Goal: Find contact information: Find contact information

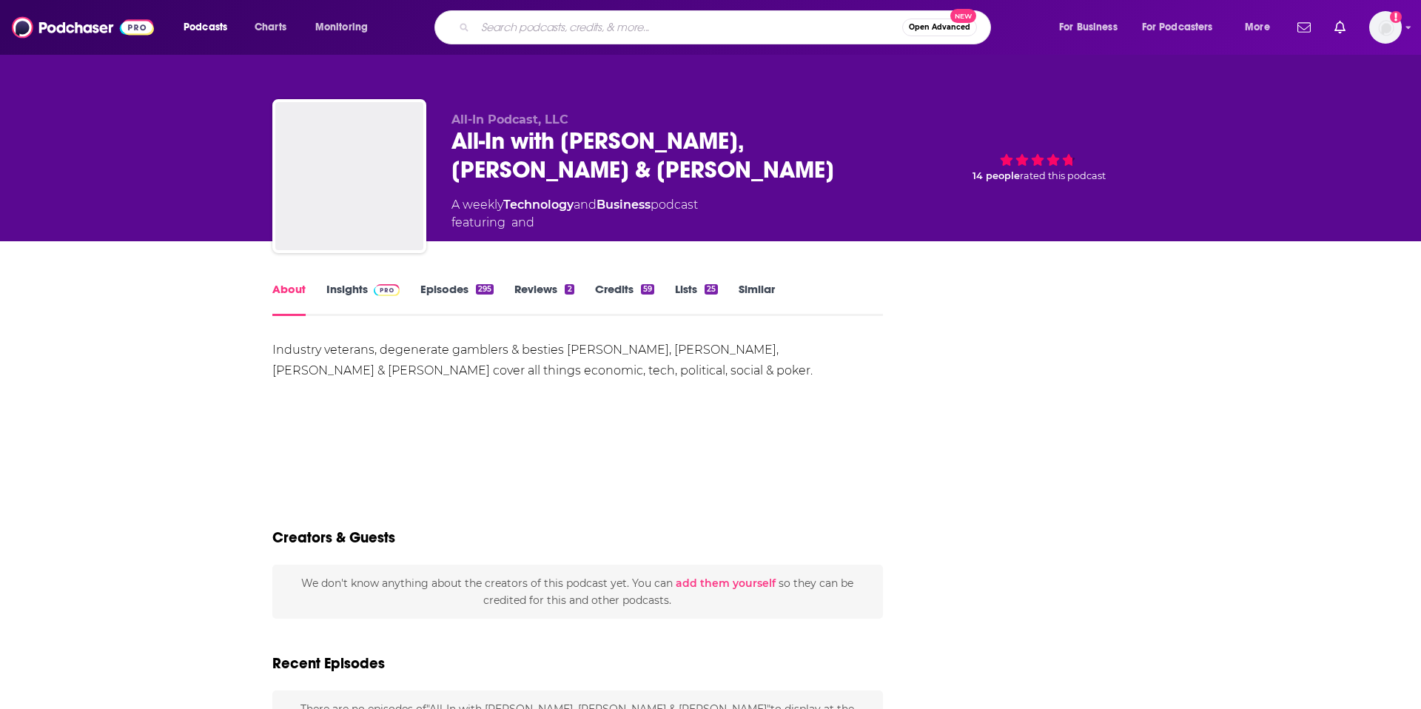
click at [610, 29] on input "Search podcasts, credits, & more..." at bounding box center [688, 28] width 427 height 24
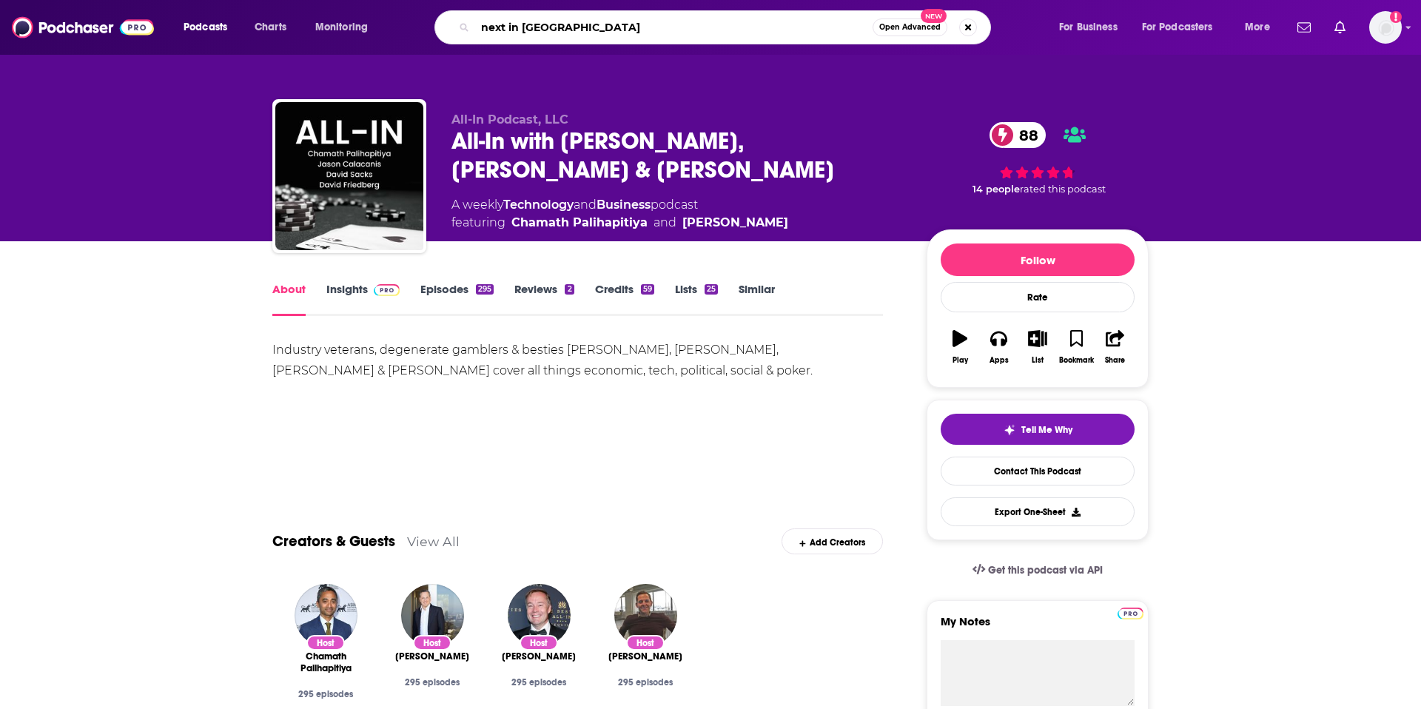
type input "next in media"
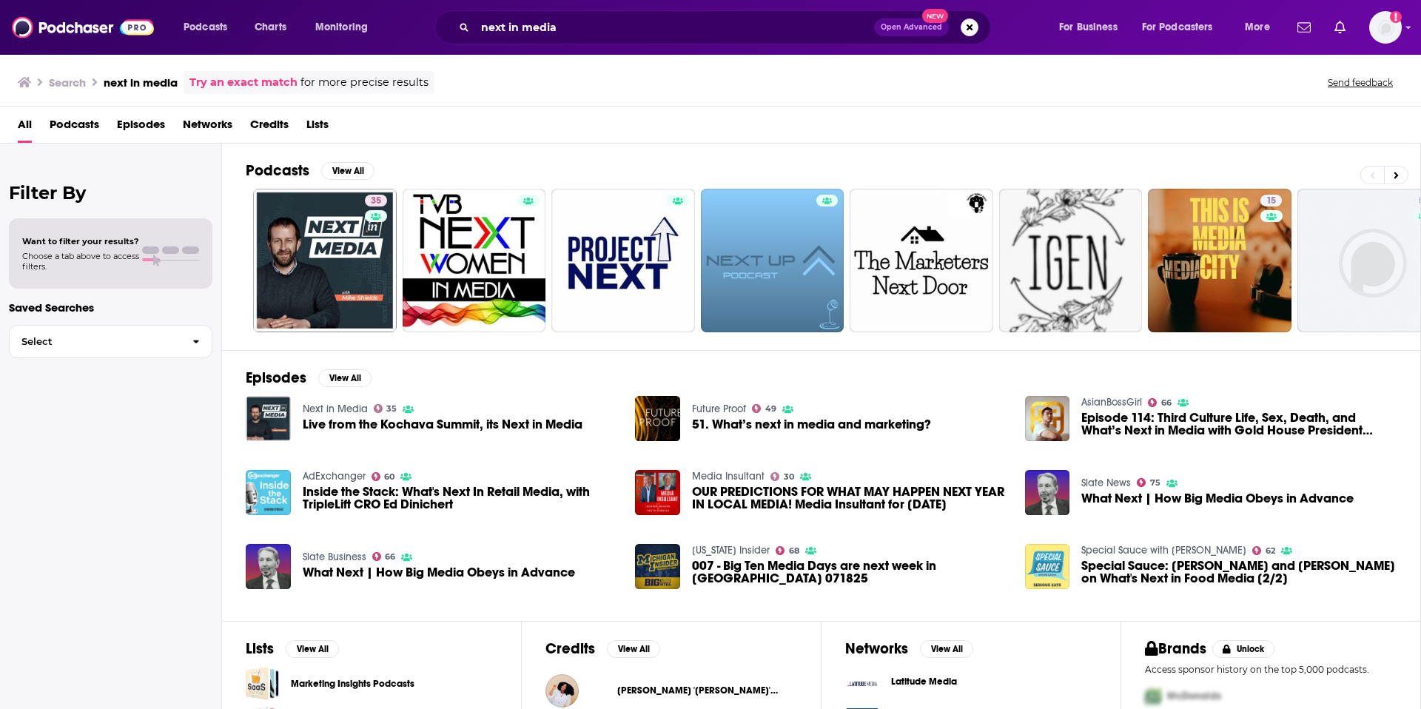
click at [361, 422] on span "Live from the Kochava Summit, its Next in Media" at bounding box center [443, 424] width 280 height 13
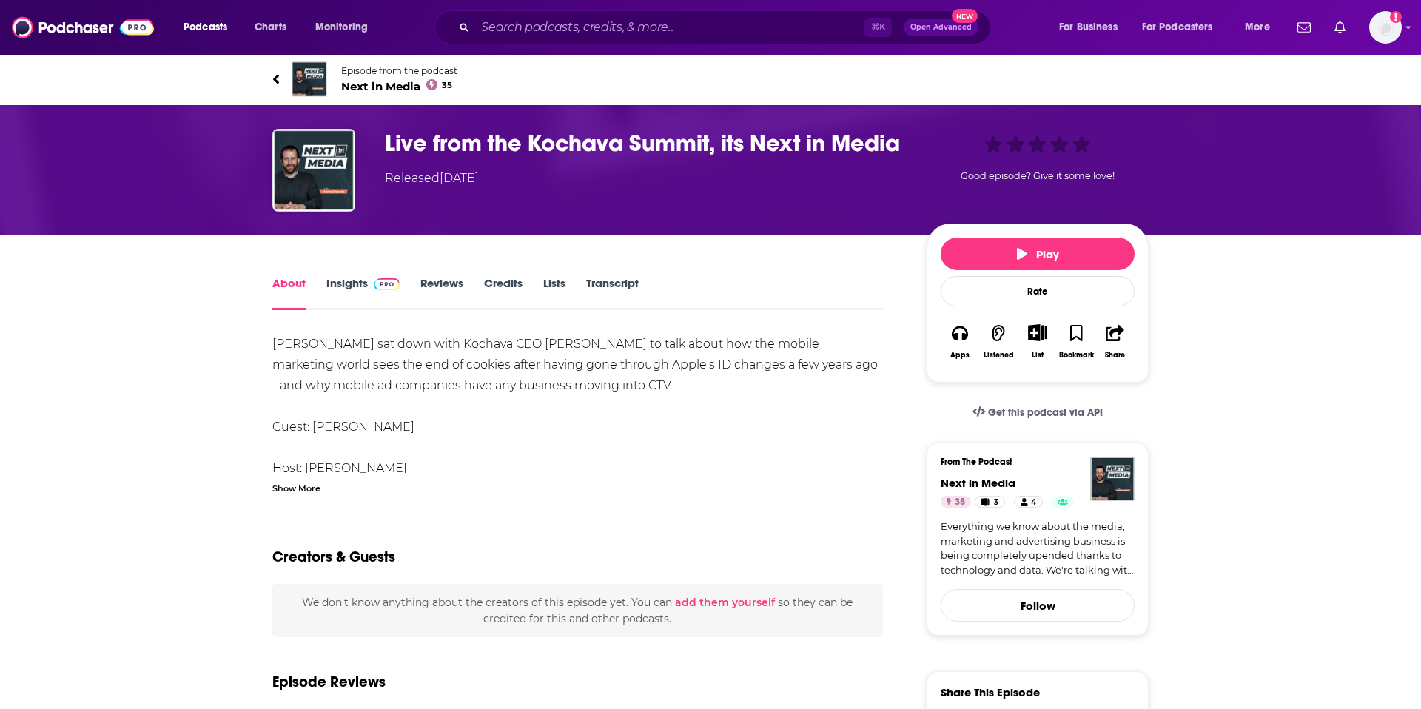
click at [354, 280] on link "Insights" at bounding box center [362, 293] width 73 height 34
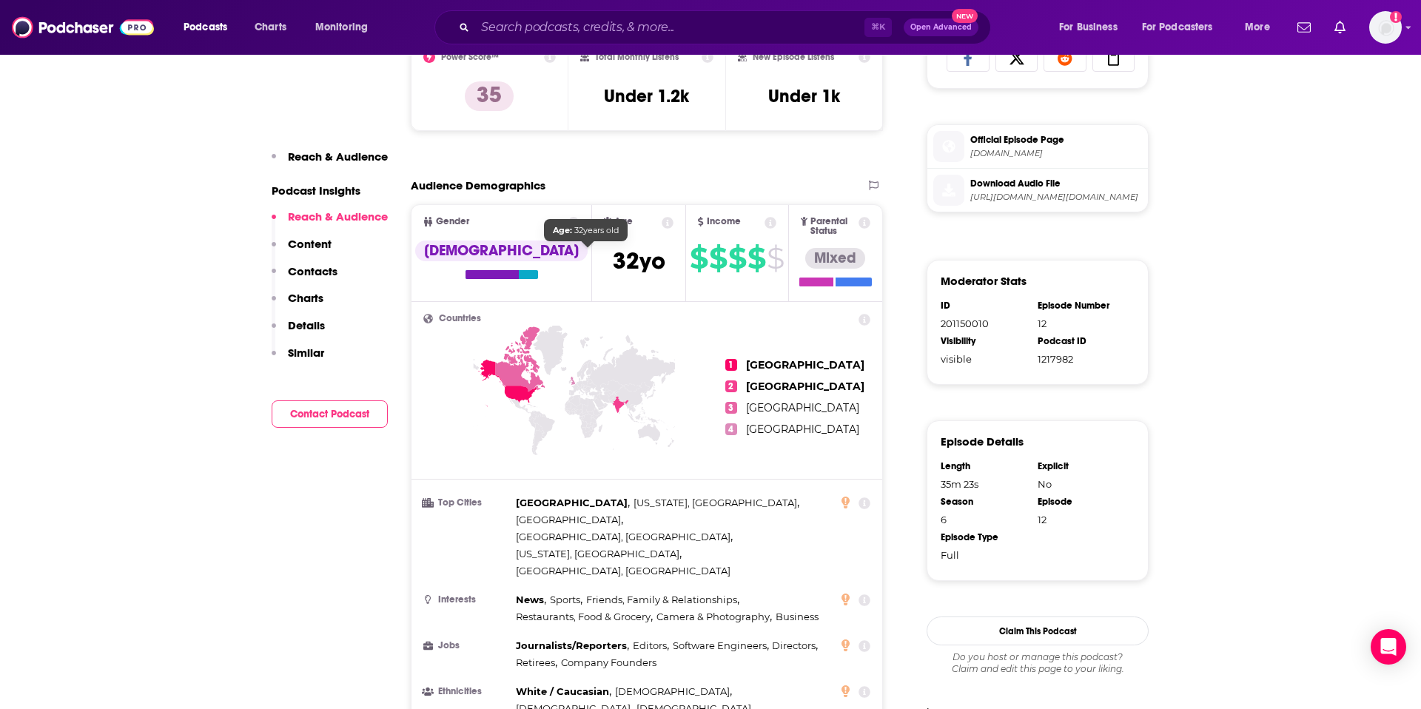
scroll to position [708, 0]
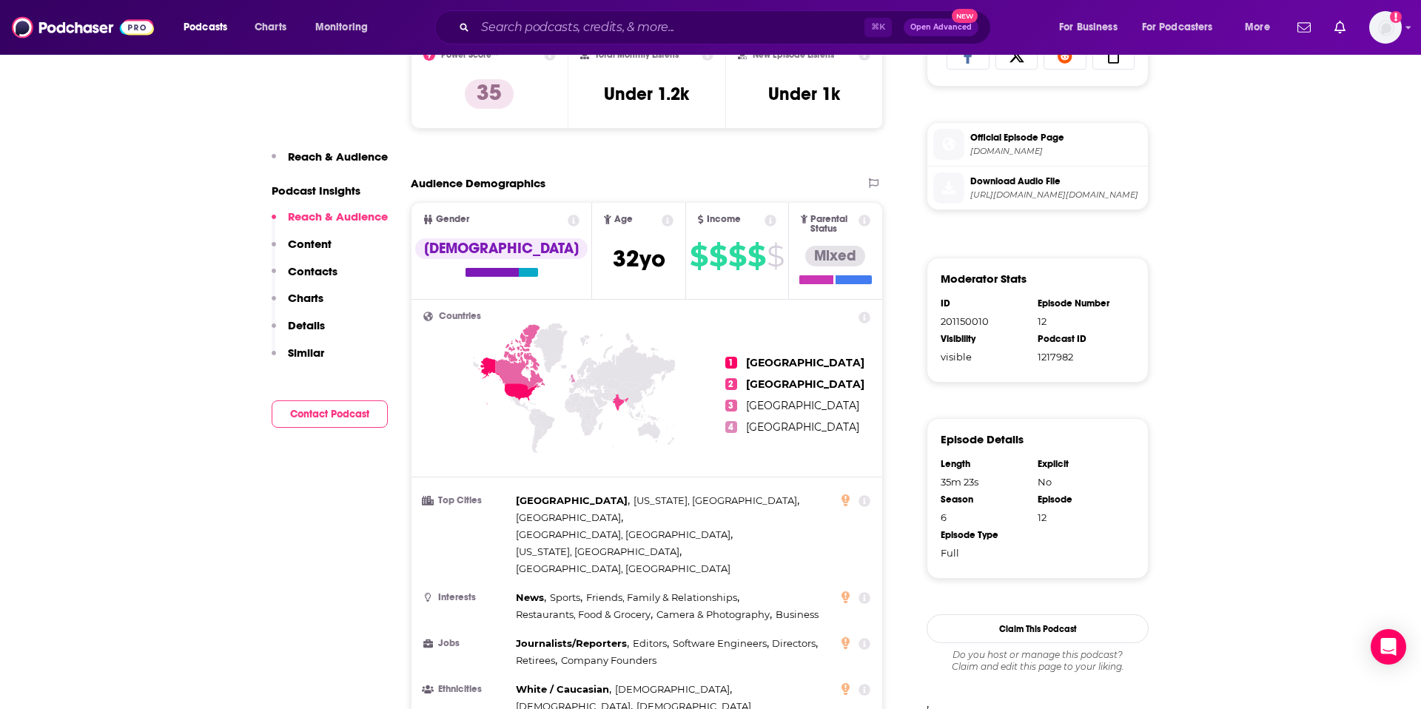
click at [314, 269] on p "Contacts" at bounding box center [313, 271] width 50 height 14
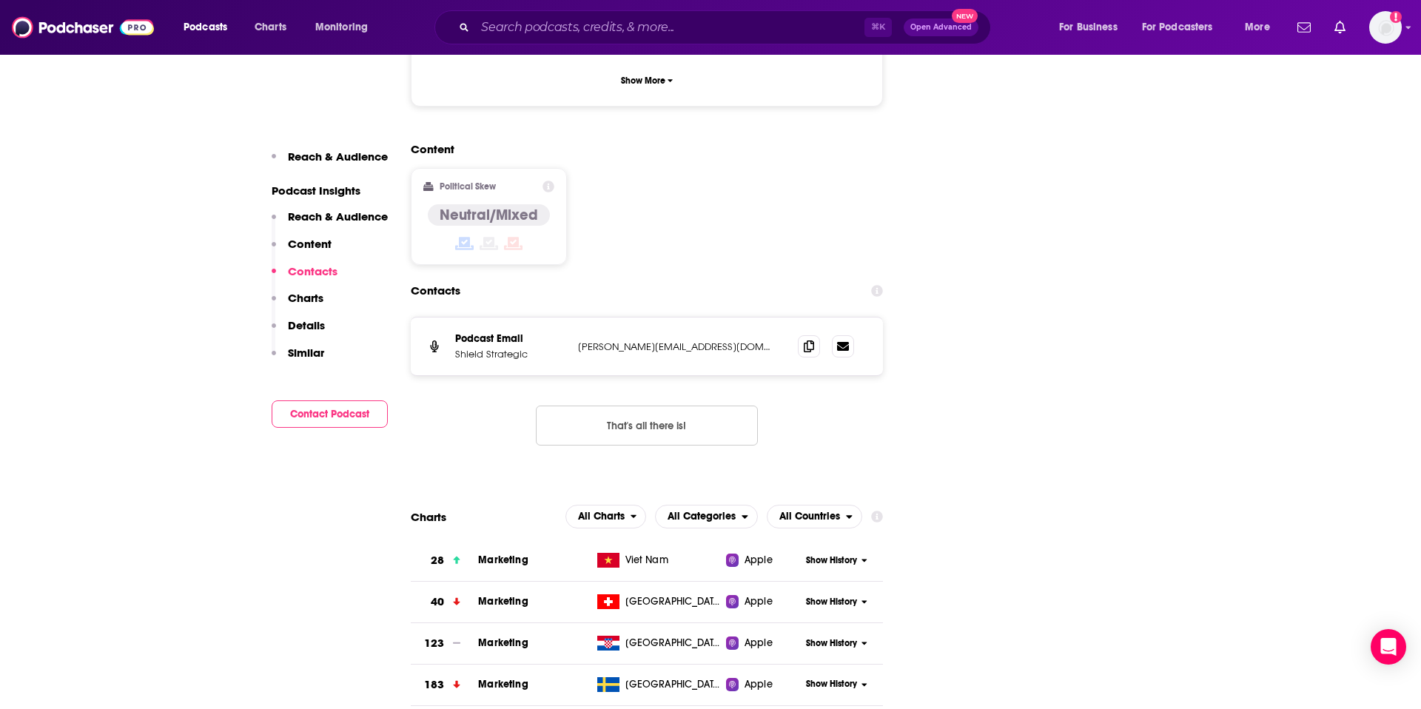
scroll to position [1373, 0]
drag, startPoint x: 711, startPoint y: 266, endPoint x: 639, endPoint y: 246, distance: 75.4
click at [568, 316] on div "Podcast Email Shield Strategic [PERSON_NAME][EMAIL_ADDRESS][DOMAIN_NAME] [PERSO…" at bounding box center [647, 345] width 472 height 58
click at [718, 339] on p "[PERSON_NAME][EMAIL_ADDRESS][DOMAIN_NAME]" at bounding box center [676, 345] width 196 height 13
drag, startPoint x: 720, startPoint y: 267, endPoint x: 572, endPoint y: 269, distance: 148.0
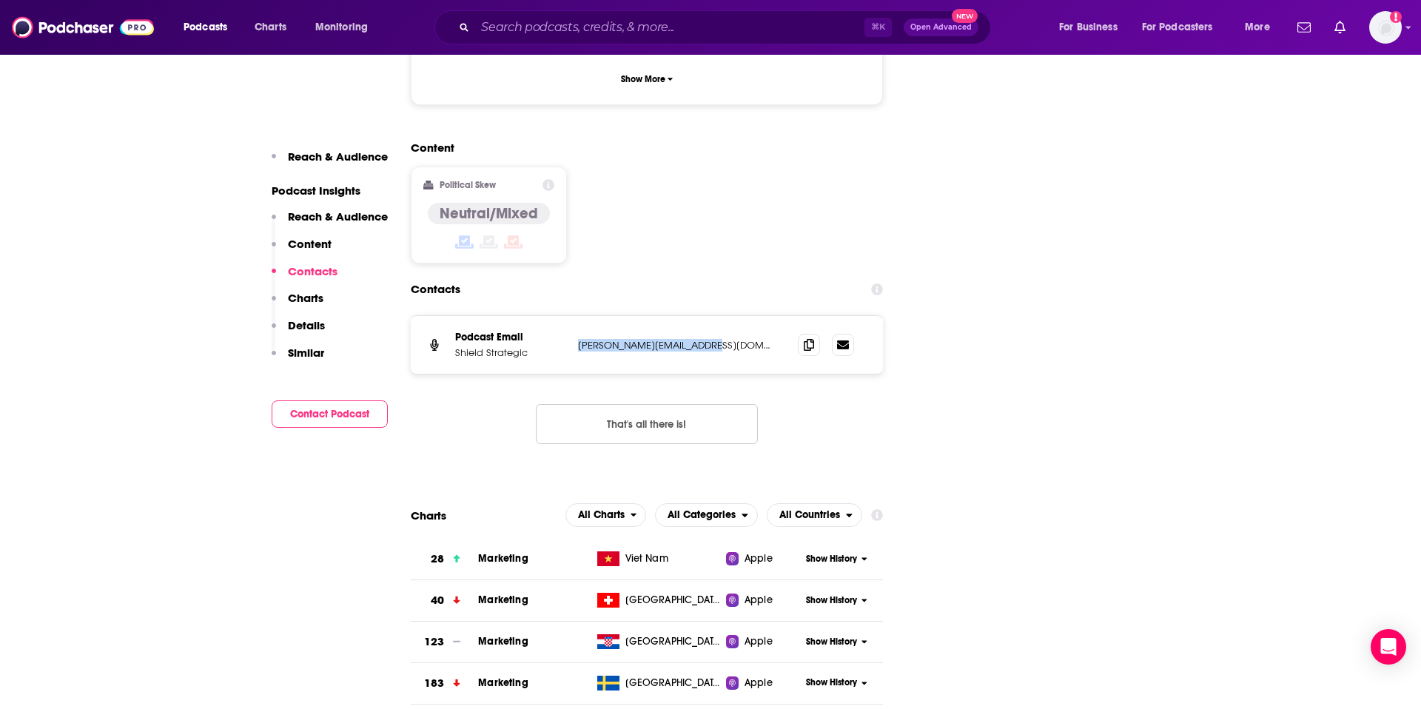
click at [572, 316] on div "Podcast Email Shield Strategic [PERSON_NAME][EMAIL_ADDRESS][DOMAIN_NAME] [PERSO…" at bounding box center [647, 345] width 472 height 58
copy p "[PERSON_NAME][EMAIL_ADDRESS][DOMAIN_NAME]"
